Goal: Check status: Check status

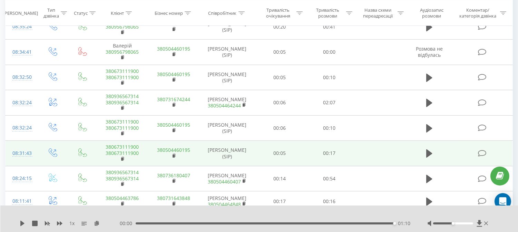
scroll to position [490, 0]
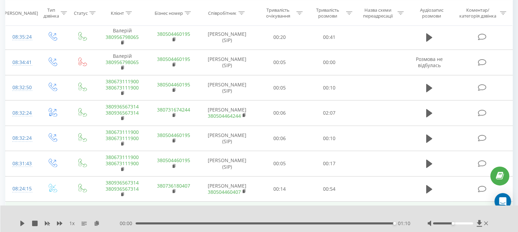
click at [428, 208] on icon at bounding box center [429, 212] width 6 height 8
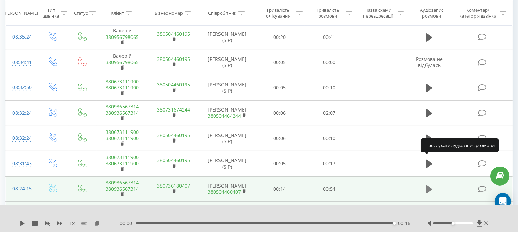
click at [428, 186] on icon at bounding box center [429, 190] width 6 height 8
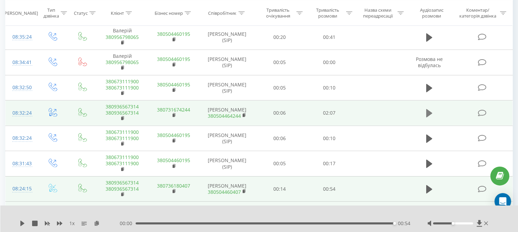
click at [429, 109] on icon at bounding box center [429, 113] width 6 height 8
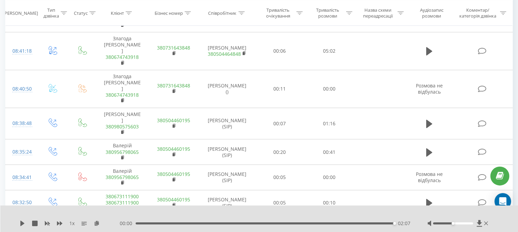
scroll to position [337, 0]
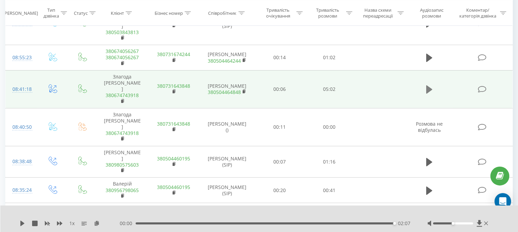
click at [428, 86] on icon at bounding box center [429, 90] width 6 height 8
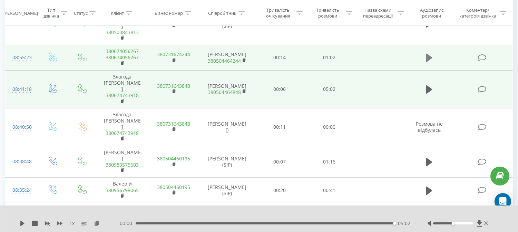
click at [429, 54] on icon at bounding box center [429, 58] width 6 height 8
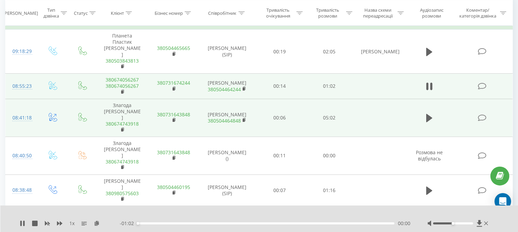
scroll to position [299, 0]
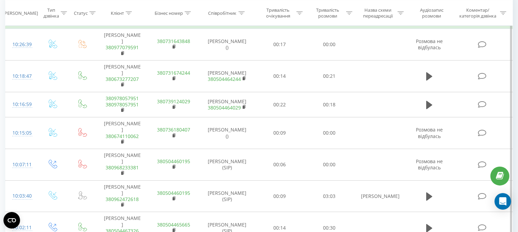
scroll to position [299, 0]
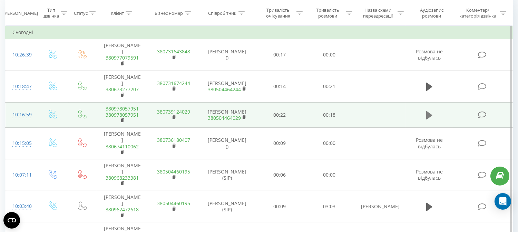
click at [431, 114] on icon at bounding box center [429, 116] width 6 height 10
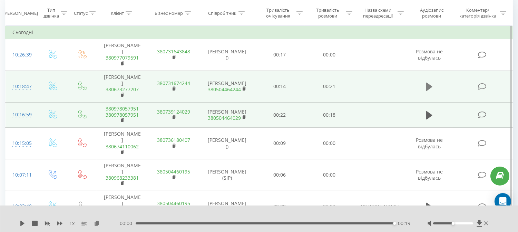
click at [426, 86] on icon at bounding box center [429, 87] width 6 height 8
